Goal: Information Seeking & Learning: Learn about a topic

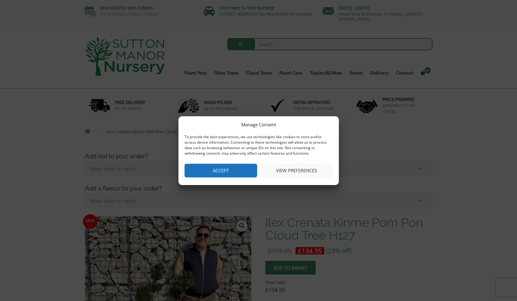
click at [241, 168] on button "Accept" at bounding box center [220, 171] width 73 height 14
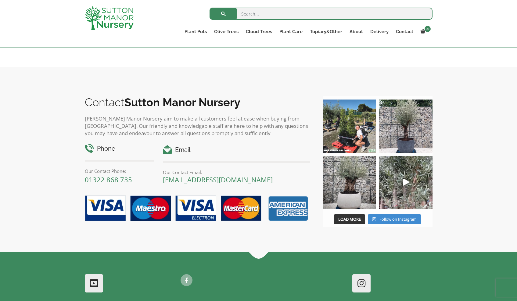
scroll to position [418, 0]
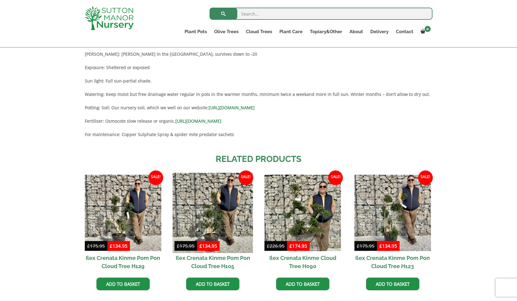
click at [216, 222] on img at bounding box center [213, 213] width 80 height 80
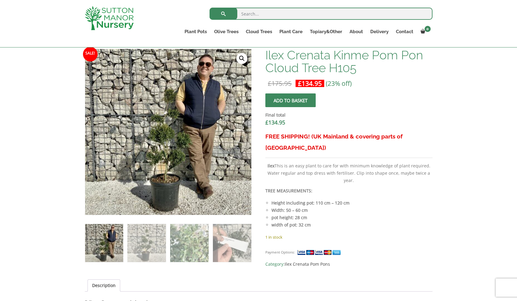
scroll to position [158, 0]
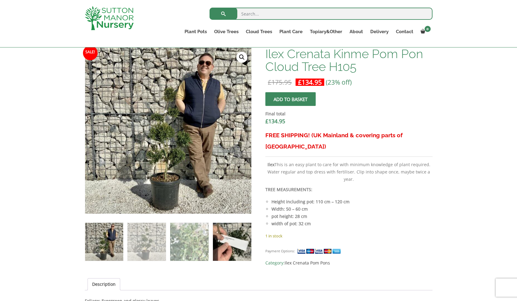
click at [230, 245] on img at bounding box center [232, 242] width 38 height 38
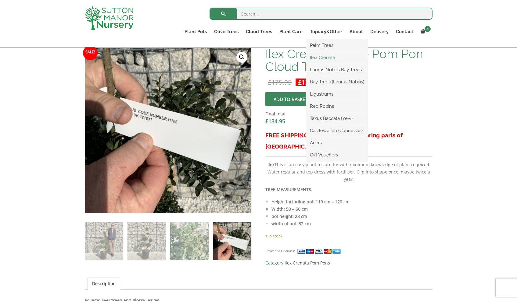
click at [328, 58] on link "Ilex Crenata" at bounding box center [337, 57] width 62 height 9
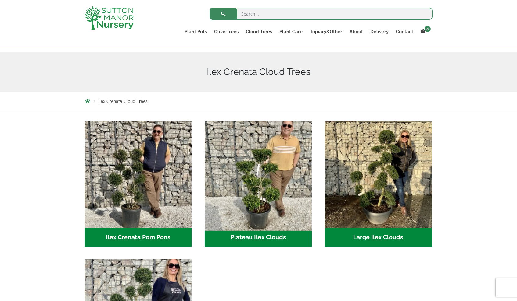
scroll to position [106, 0]
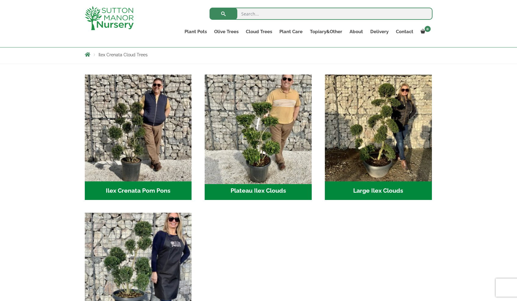
click at [272, 146] on img "Visit product category Plateau Ilex Clouds" at bounding box center [258, 128] width 112 height 112
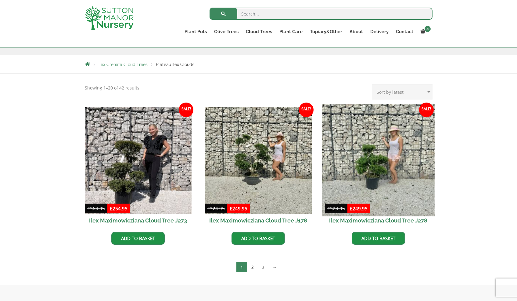
scroll to position [178, 0]
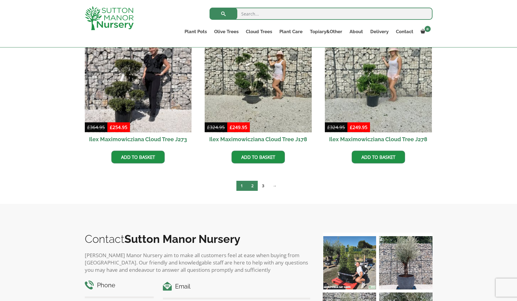
click at [255, 190] on link "2" at bounding box center [252, 186] width 11 height 10
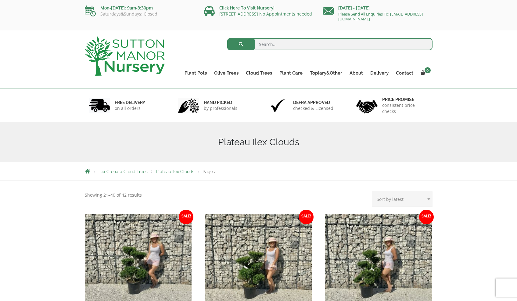
scroll to position [115, 0]
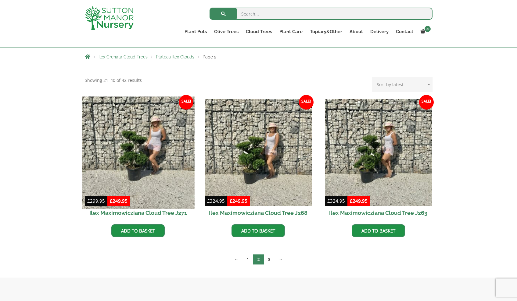
click at [124, 152] on img at bounding box center [138, 153] width 112 height 112
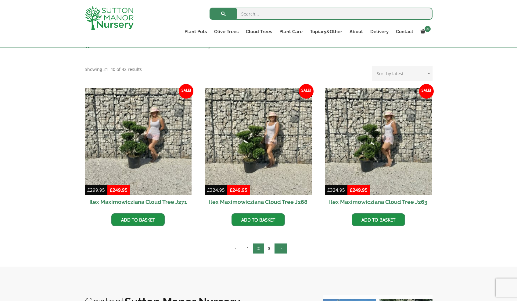
click at [283, 249] on link "→" at bounding box center [280, 249] width 12 height 10
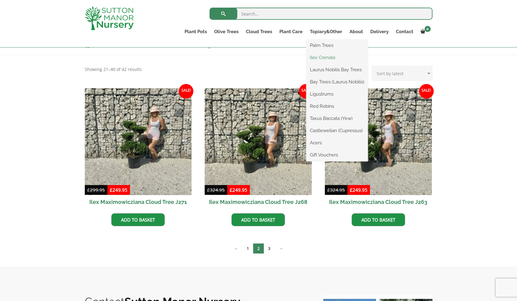
click at [326, 58] on link "Ilex Crenata" at bounding box center [337, 57] width 62 height 9
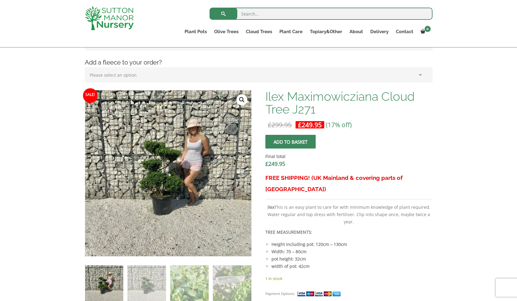
click at [173, 189] on img at bounding box center [163, 161] width 305 height 305
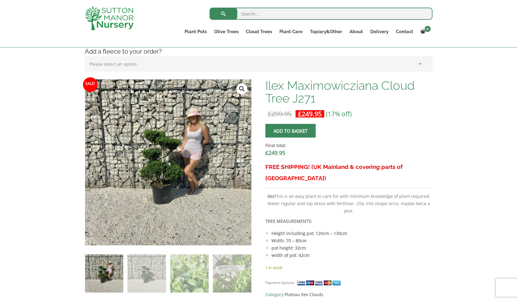
scroll to position [144, 0]
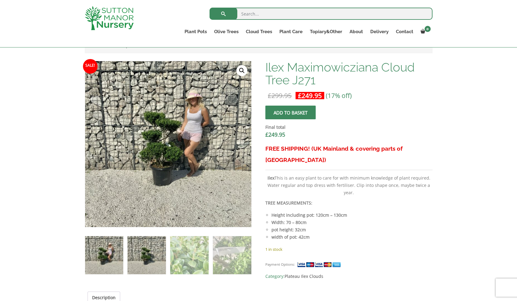
click at [154, 237] on img at bounding box center [146, 256] width 38 height 38
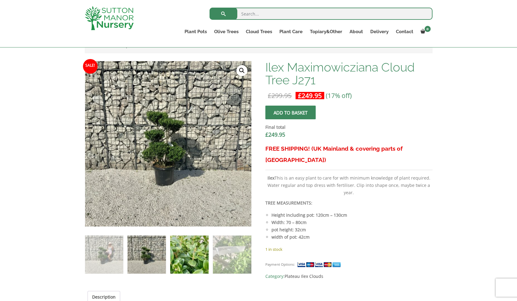
click at [173, 246] on img at bounding box center [189, 255] width 38 height 38
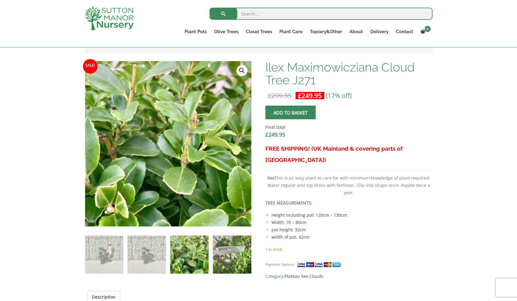
click at [241, 247] on img at bounding box center [232, 255] width 38 height 38
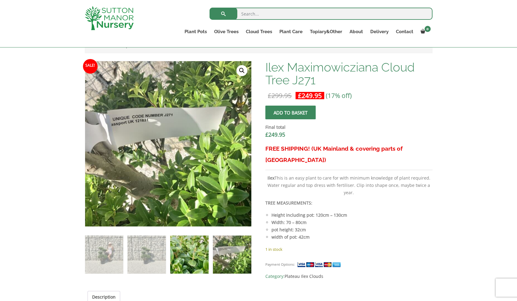
click at [207, 251] on img at bounding box center [189, 255] width 38 height 38
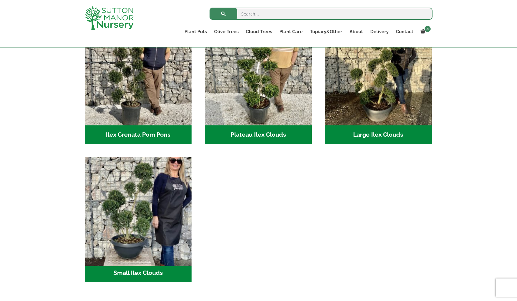
click at [139, 210] on img "Visit product category Small Ilex Clouds" at bounding box center [138, 211] width 112 height 112
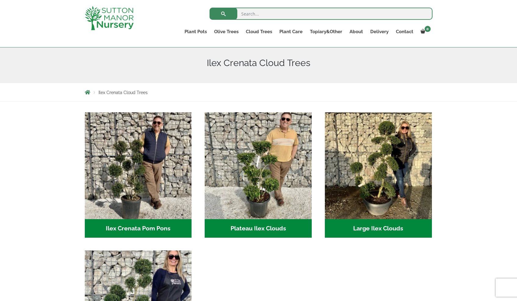
scroll to position [97, 0]
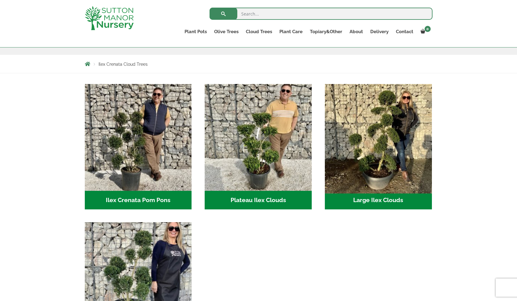
click at [395, 132] on img "Visit product category Large Ilex Clouds" at bounding box center [378, 137] width 112 height 112
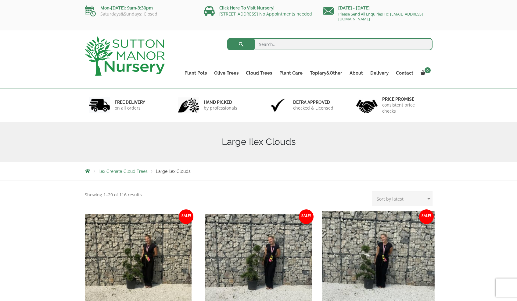
click at [375, 264] on img at bounding box center [378, 267] width 112 height 112
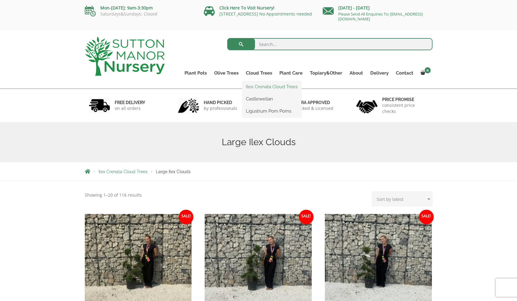
click at [264, 87] on link "Ilex Crenata Cloud Trees" at bounding box center [271, 86] width 59 height 9
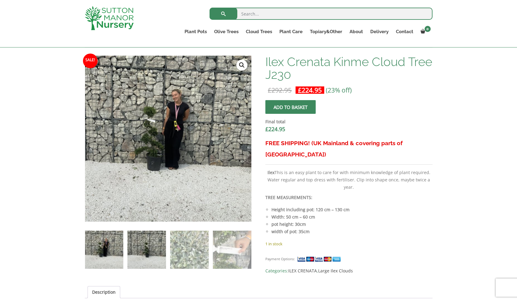
click at [146, 252] on img at bounding box center [146, 250] width 38 height 38
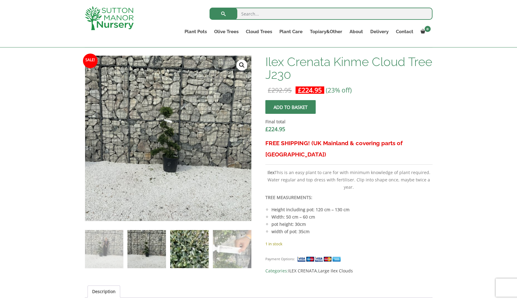
click at [190, 245] on img at bounding box center [189, 249] width 38 height 38
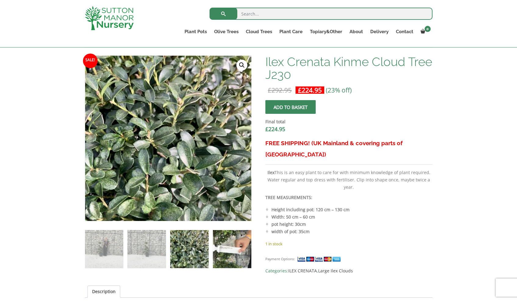
click at [233, 246] on img at bounding box center [232, 249] width 38 height 38
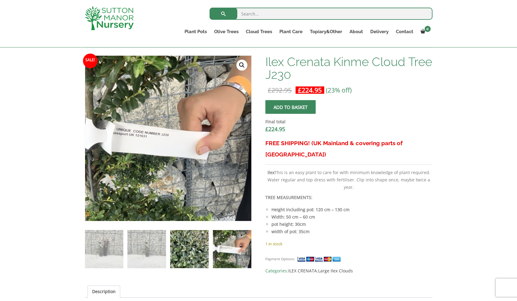
click at [202, 251] on img at bounding box center [189, 249] width 38 height 38
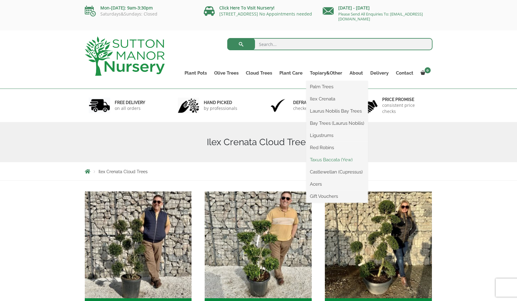
click at [339, 161] on link "Taxus Baccata (Yew)" at bounding box center [337, 159] width 62 height 9
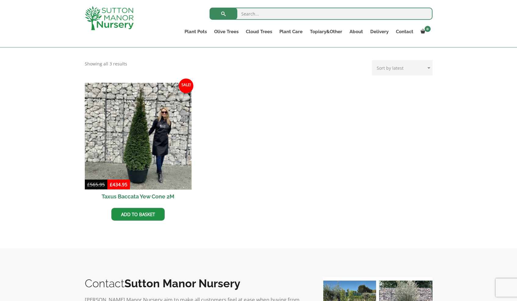
scroll to position [371, 0]
